Goal: Communication & Community: Participate in discussion

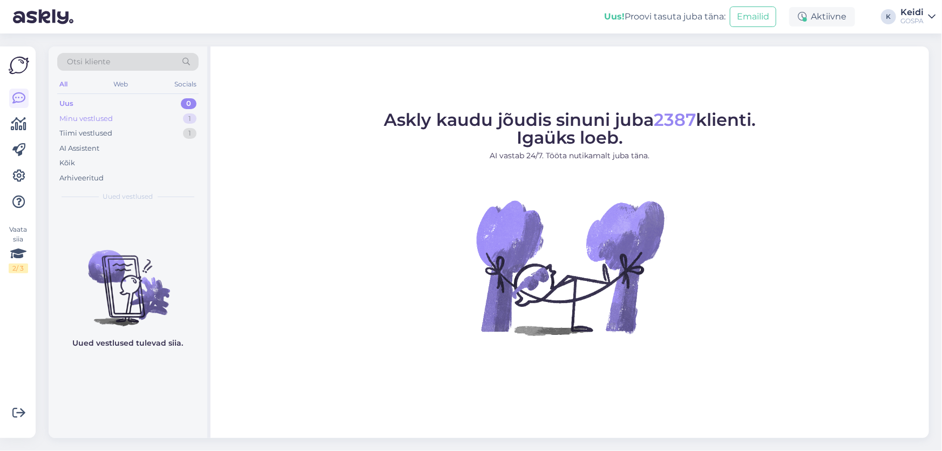
click at [112, 114] on div "Minu vestlused" at bounding box center [85, 118] width 53 height 11
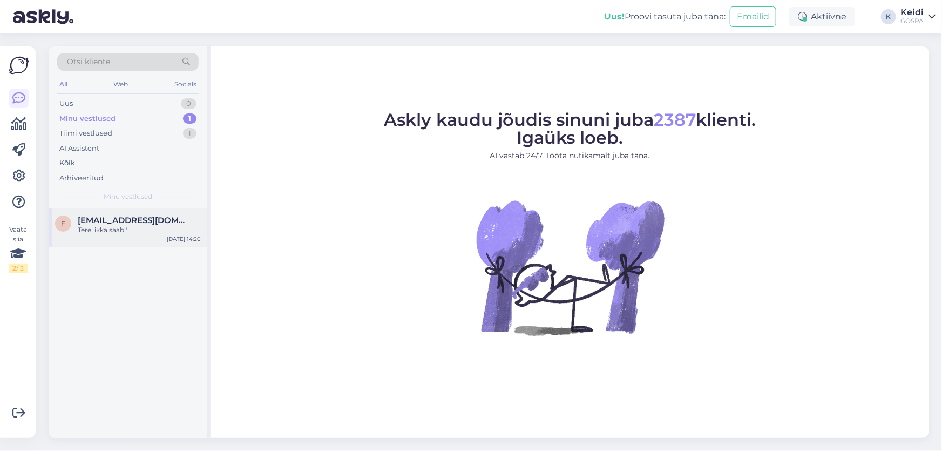
click at [132, 235] on div "f [EMAIL_ADDRESS][DOMAIN_NAME] Tere, ikka saab!' [DATE] 14:20" at bounding box center [128, 227] width 159 height 39
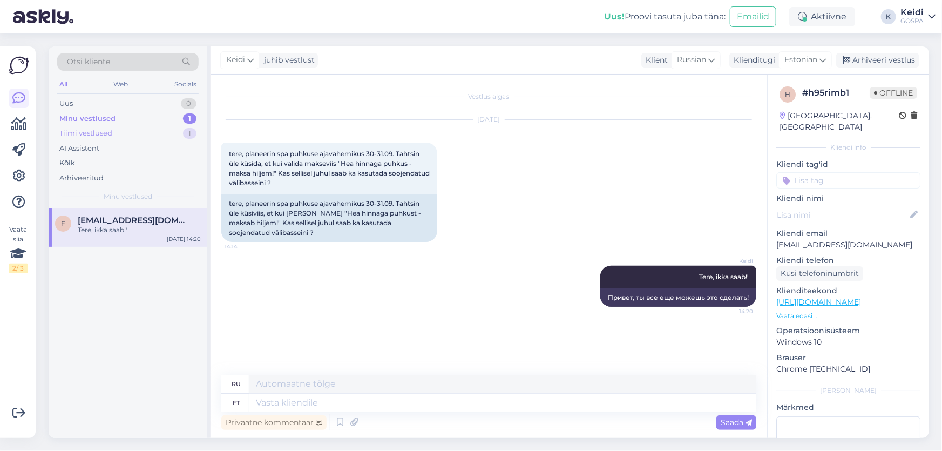
click at [113, 129] on div "Tiimi vestlused 1" at bounding box center [127, 133] width 141 height 15
click at [107, 221] on span "#aywpofhl" at bounding box center [100, 220] width 45 height 10
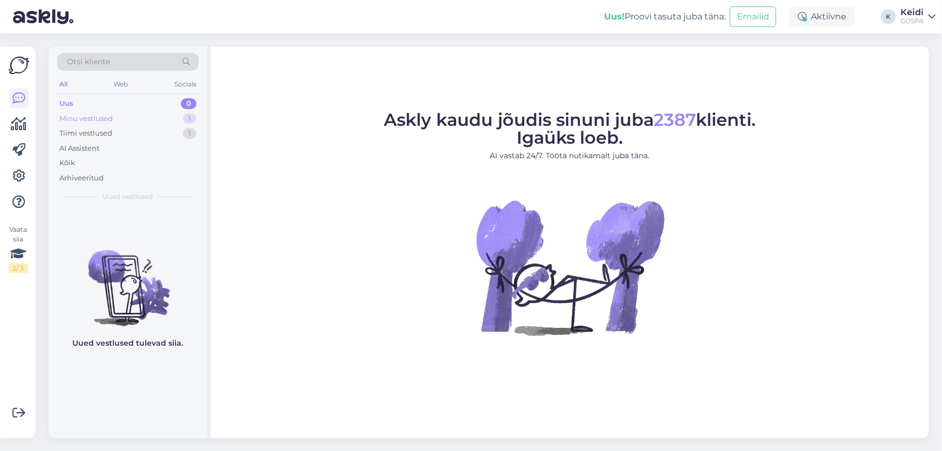
click at [88, 121] on div "Minu vestlused" at bounding box center [85, 118] width 53 height 11
